Goal: Transaction & Acquisition: Purchase product/service

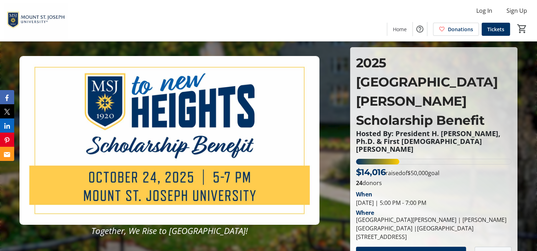
click at [495, 250] on span "Donate" at bounding box center [493, 254] width 20 height 9
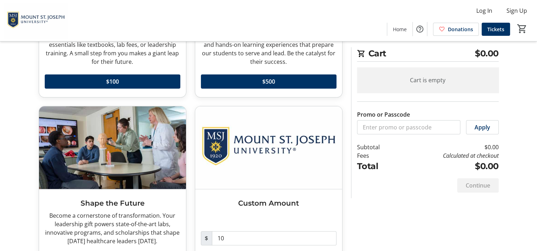
scroll to position [187, 0]
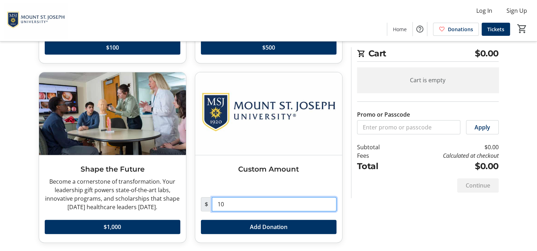
click at [228, 204] on input "10" at bounding box center [274, 204] width 125 height 14
type input "1"
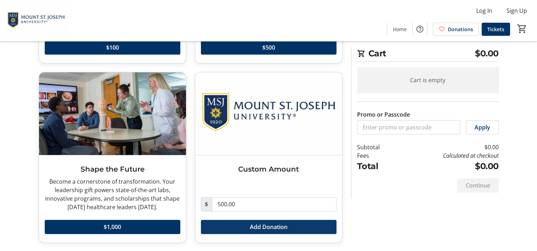
click at [244, 226] on span at bounding box center [269, 227] width 136 height 17
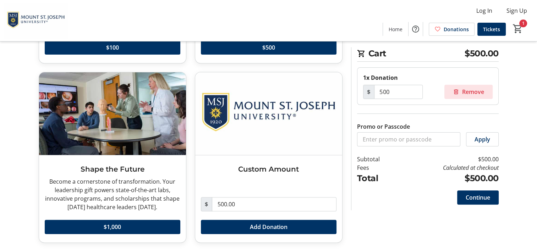
click at [471, 91] on span "Remove" at bounding box center [473, 92] width 22 height 9
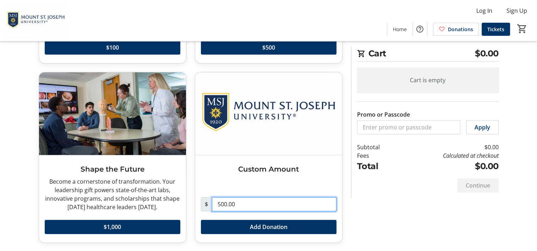
click at [250, 199] on input "500.00" at bounding box center [274, 204] width 125 height 14
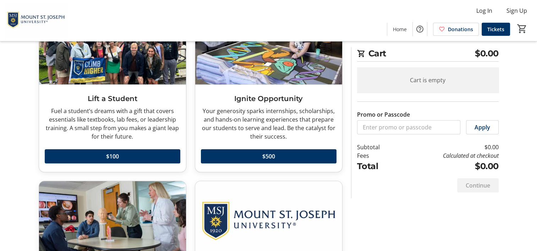
scroll to position [76, 0]
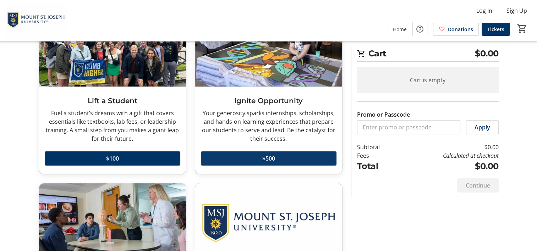
type input "0"
click at [270, 158] on span "$500" at bounding box center [268, 158] width 13 height 9
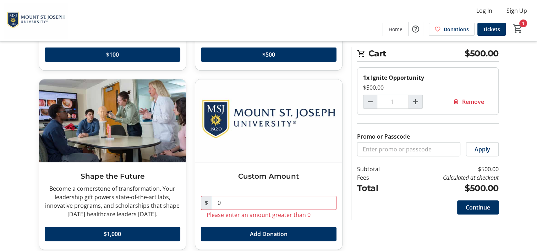
scroll to position [187, 0]
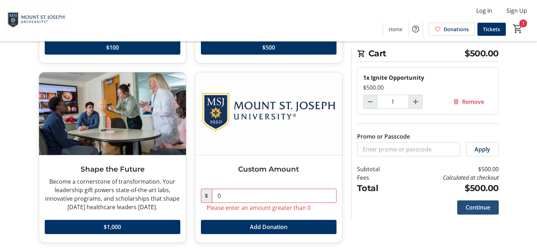
click at [480, 205] on span "Continue" at bounding box center [477, 207] width 24 height 9
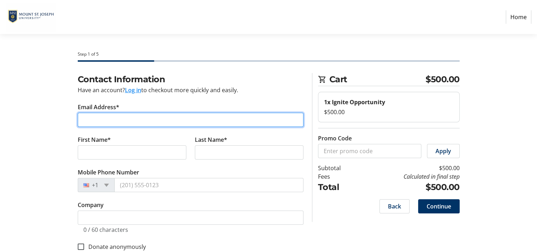
click at [125, 118] on input "Email Address*" at bounding box center [191, 120] width 226 height 14
type input "[EMAIL_ADDRESS][DOMAIN_NAME]"
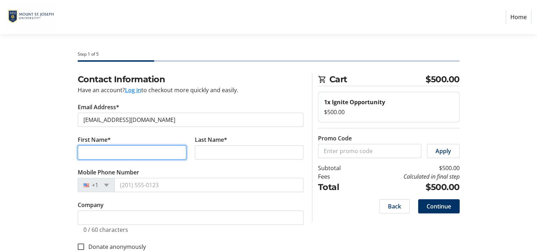
type input "[PERSON_NAME]"
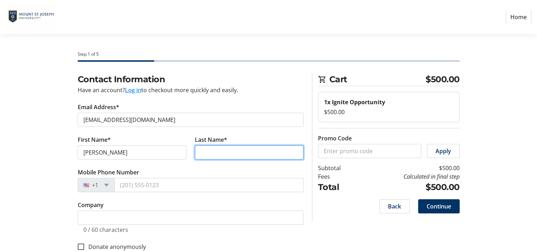
type input "[PERSON_NAME]"
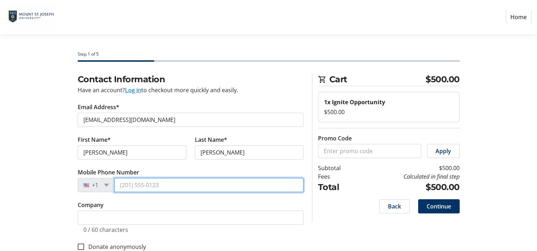
type input "[PHONE_NUMBER]"
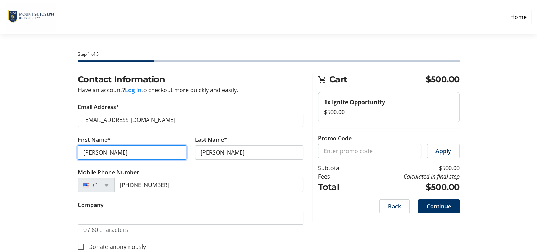
click at [110, 151] on input "[PERSON_NAME]" at bounding box center [132, 152] width 109 height 14
type input "[PERSON_NAME]"
click at [50, 150] on div "Contact Information Have an account? Log in to checkout more quickly and easily…" at bounding box center [268, 170] width 468 height 195
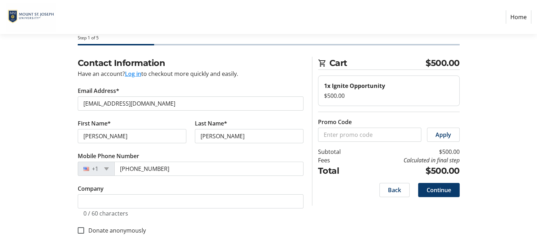
click at [446, 186] on span "Continue" at bounding box center [438, 190] width 24 height 9
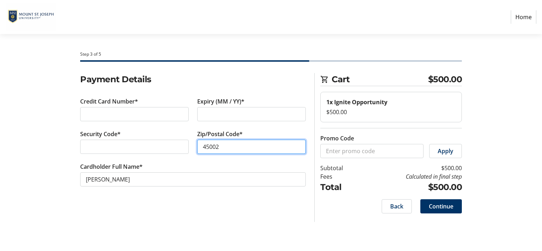
type input "45002"
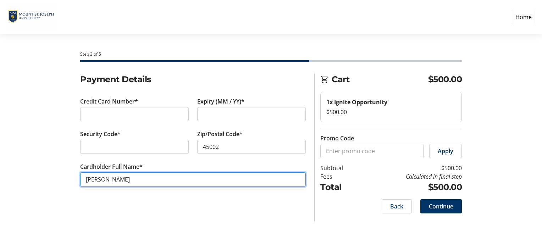
type input "[PERSON_NAME]"
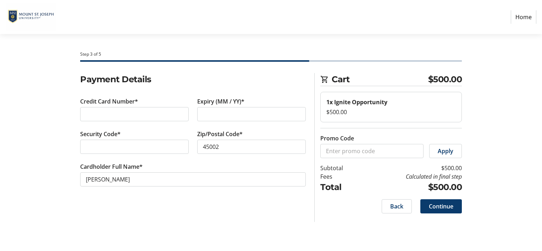
click at [440, 206] on span "Continue" at bounding box center [441, 206] width 24 height 9
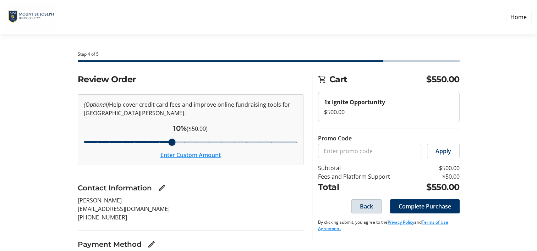
click at [365, 205] on span "Back" at bounding box center [366, 206] width 13 height 9
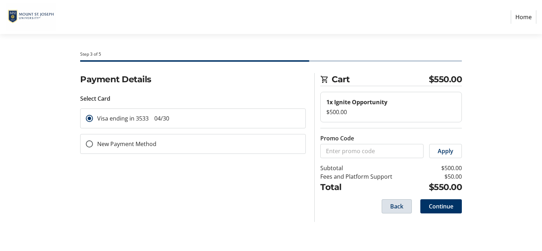
click at [402, 200] on span at bounding box center [396, 206] width 29 height 17
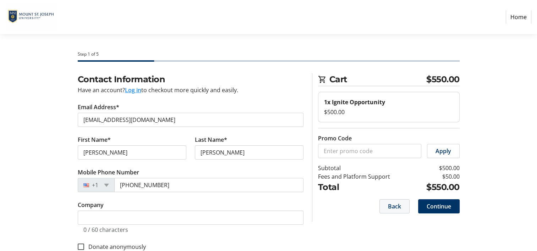
click at [399, 204] on span "Back" at bounding box center [394, 206] width 13 height 9
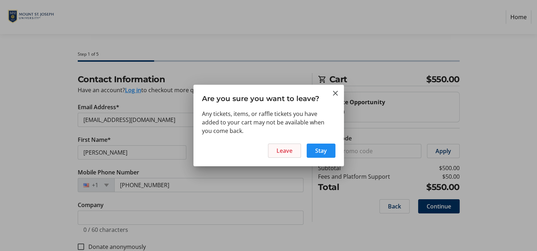
click at [280, 151] on span "Leave" at bounding box center [284, 151] width 16 height 9
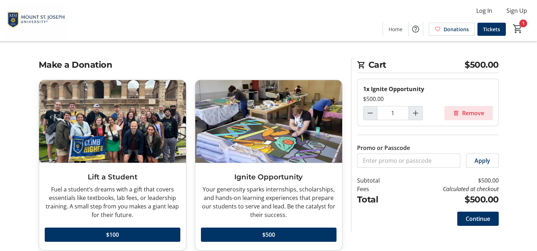
click at [480, 114] on span "Remove" at bounding box center [473, 113] width 22 height 9
